Goal: Task Accomplishment & Management: Use online tool/utility

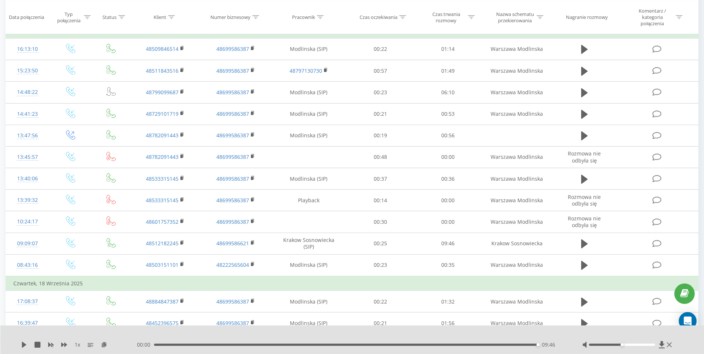
scroll to position [334, 0]
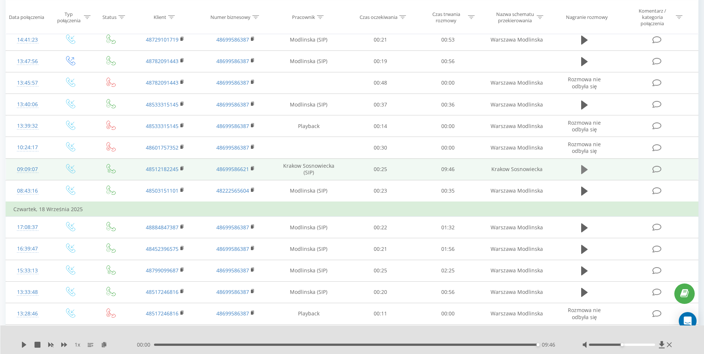
click at [583, 170] on icon at bounding box center [584, 169] width 7 height 9
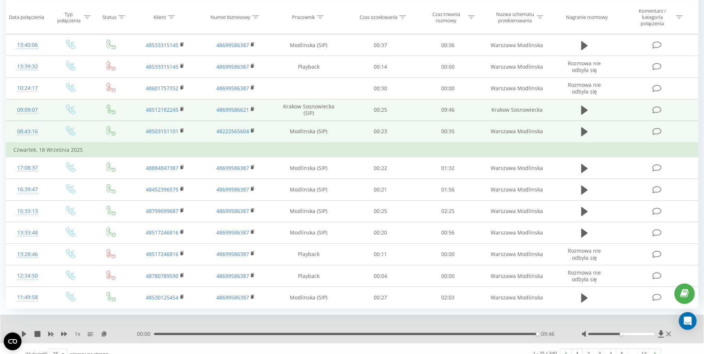
scroll to position [405, 0]
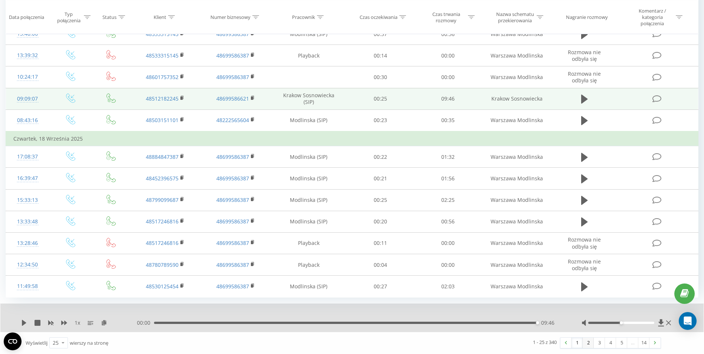
click at [589, 344] on link "2" at bounding box center [588, 343] width 11 height 10
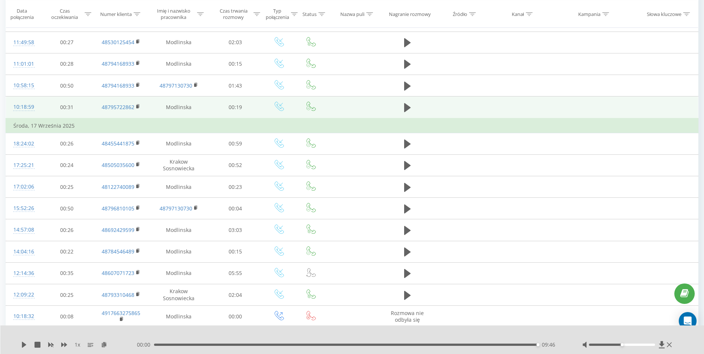
scroll to position [123, 0]
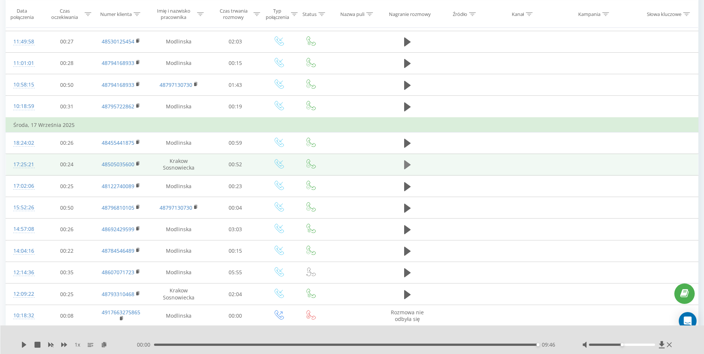
click at [407, 164] on icon at bounding box center [407, 164] width 7 height 9
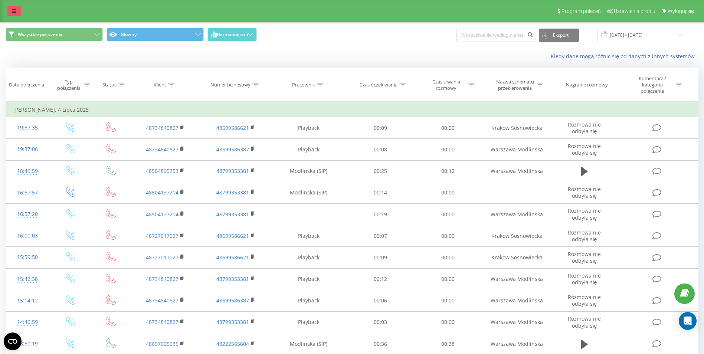
click at [14, 9] on icon at bounding box center [14, 11] width 4 height 5
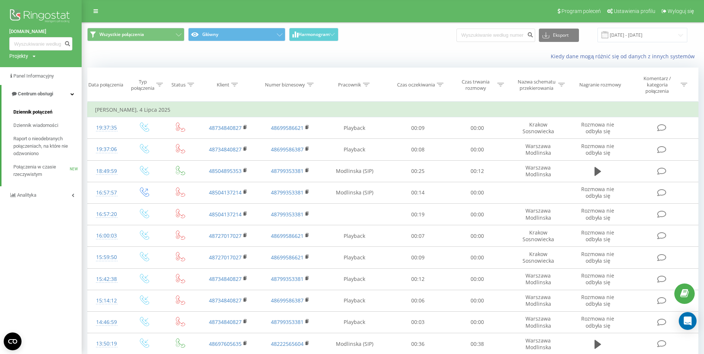
click at [35, 113] on span "Dziennik połączeń" at bounding box center [32, 111] width 39 height 7
click at [35, 111] on span "Dziennik połączeń" at bounding box center [32, 111] width 39 height 7
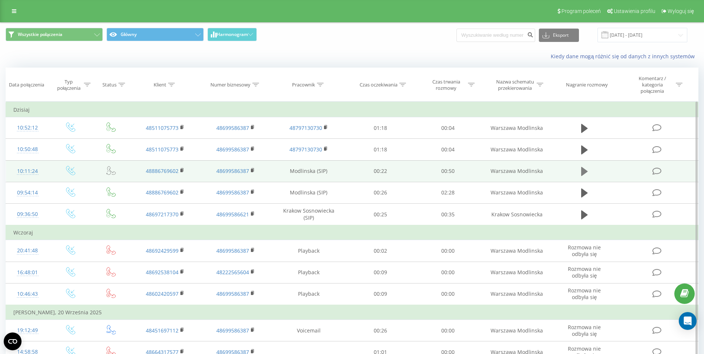
click at [584, 173] on icon at bounding box center [584, 171] width 7 height 9
